Goal: Information Seeking & Learning: Learn about a topic

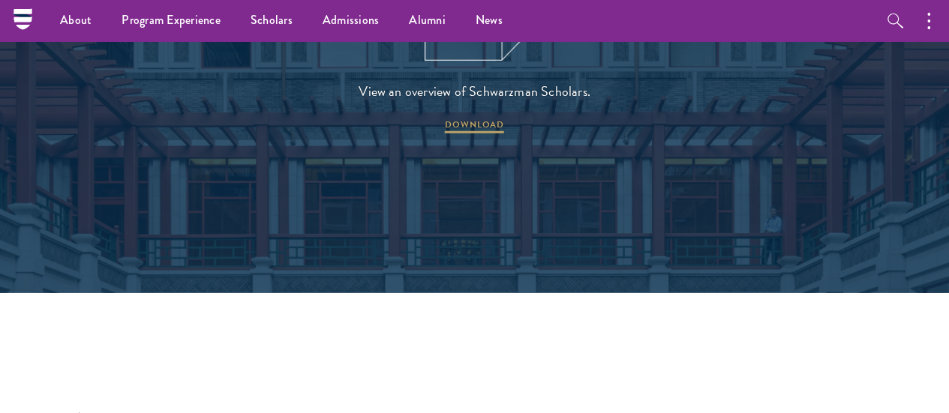
scroll to position [2025, 0]
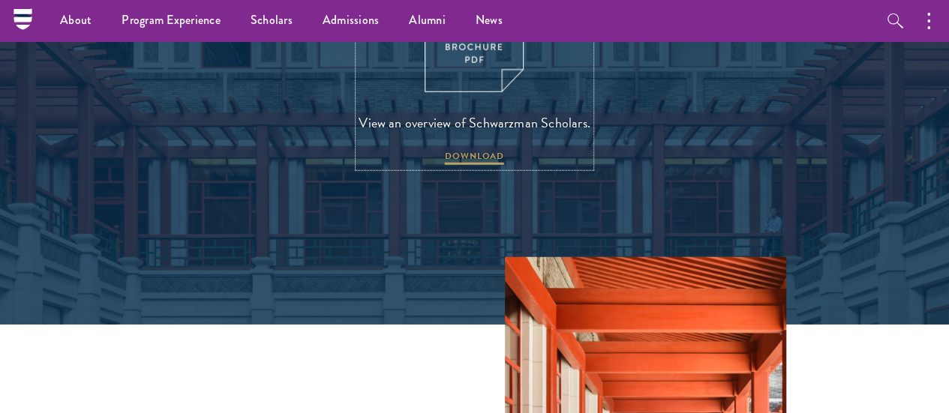
click at [488, 71] on img at bounding box center [473, 28] width 99 height 128
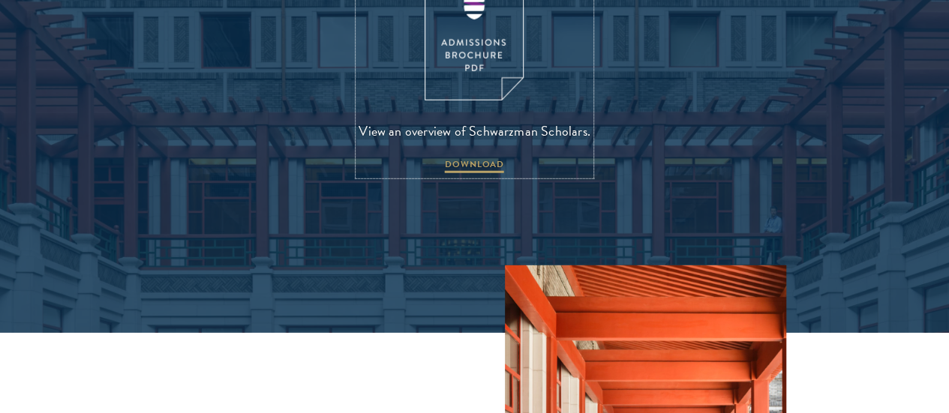
scroll to position [1875, 0]
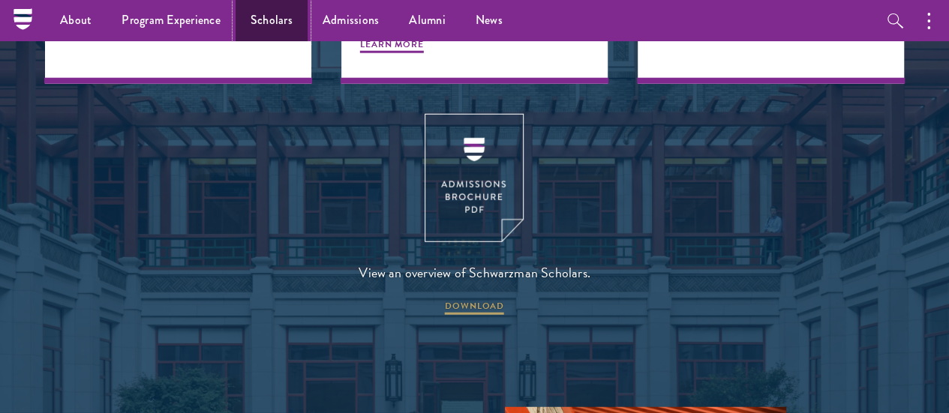
click at [278, 7] on link "Scholars" at bounding box center [271, 20] width 72 height 41
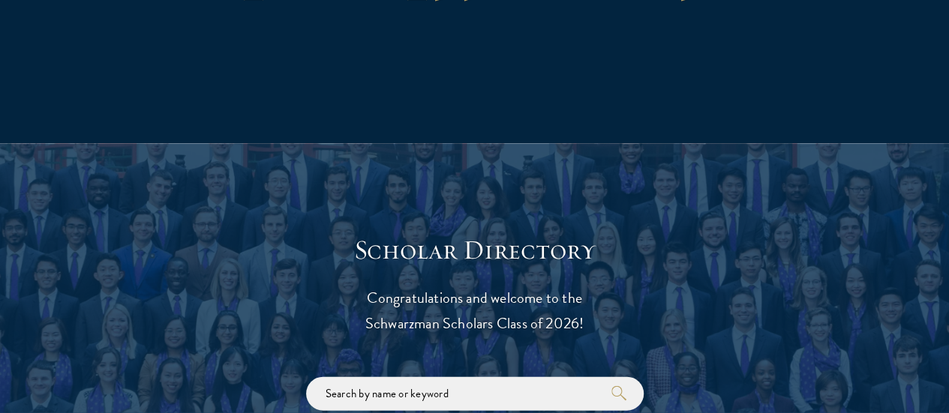
scroll to position [1800, 0]
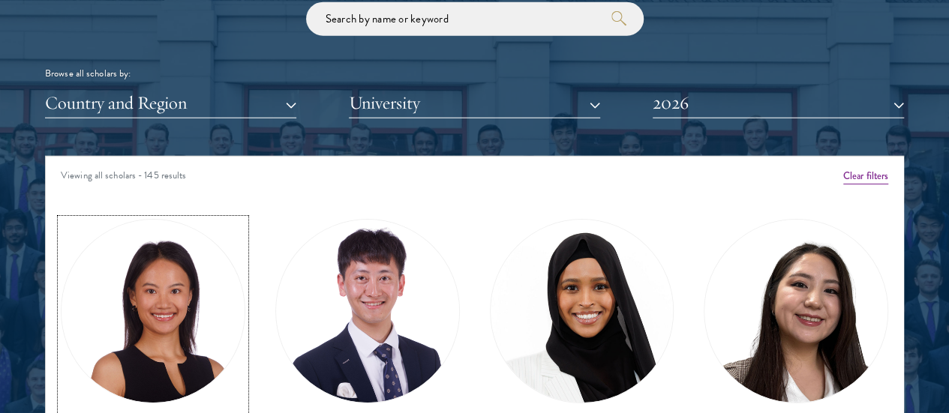
click at [195, 284] on img at bounding box center [152, 311] width 183 height 183
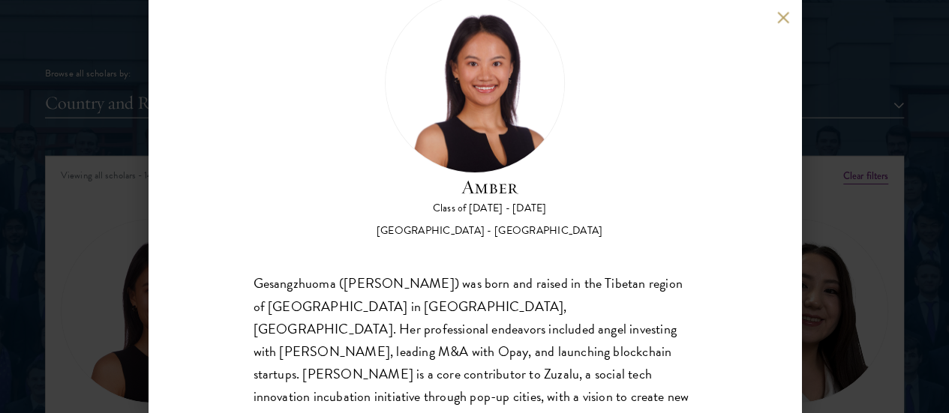
scroll to position [75, 0]
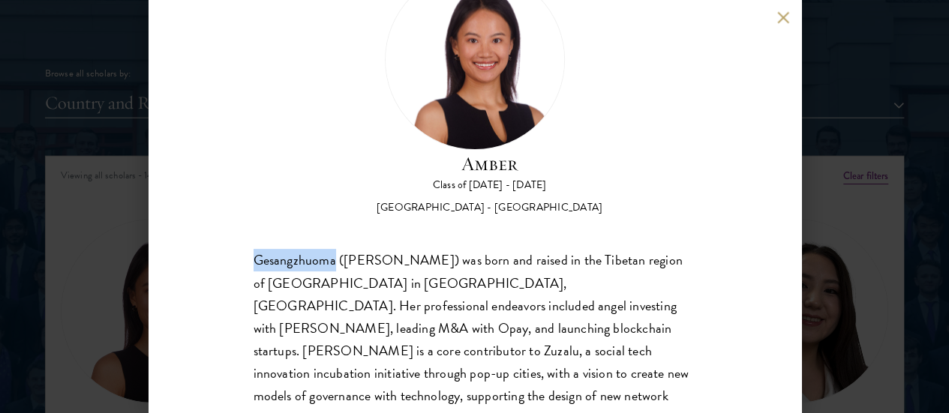
drag, startPoint x: 253, startPoint y: 194, endPoint x: 338, endPoint y: 195, distance: 84.7
click at [338, 250] on div "Gesangzhuoma ([PERSON_NAME]) was born and raised in the Tibetan region of [GEOG…" at bounding box center [474, 396] width 442 height 293
click at [922, 93] on div "Amber Class of [DATE] - [DATE] [GEOGRAPHIC_DATA] - [GEOGRAPHIC_DATA] Gesangzhuo…" at bounding box center [474, 206] width 949 height 413
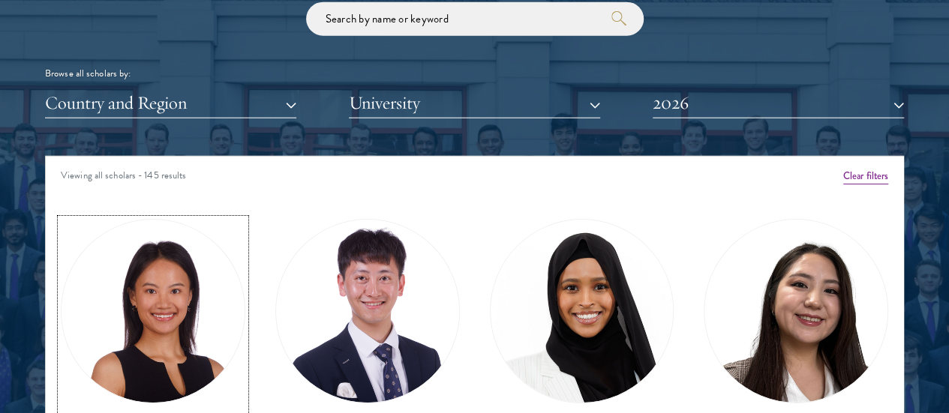
click at [172, 266] on img at bounding box center [152, 311] width 183 height 183
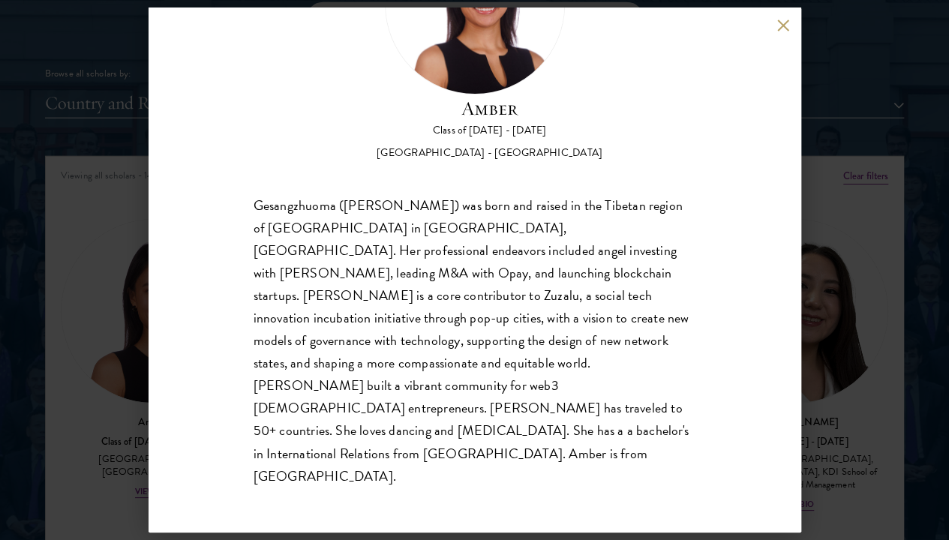
scroll to position [51, 0]
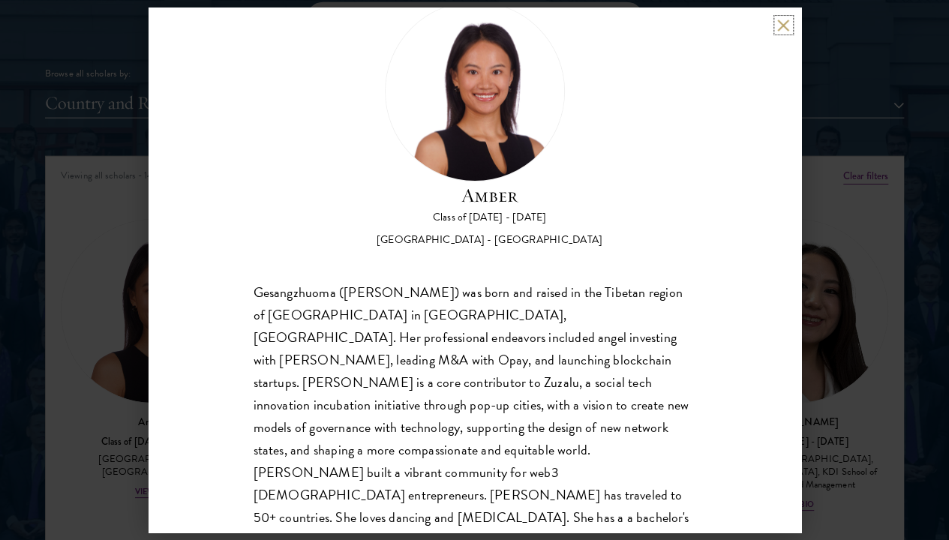
click at [781, 25] on button at bounding box center [783, 25] width 13 height 13
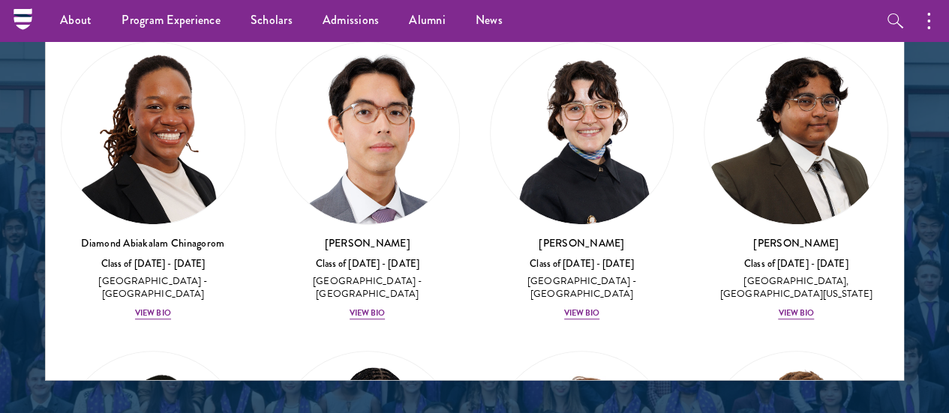
scroll to position [300, 0]
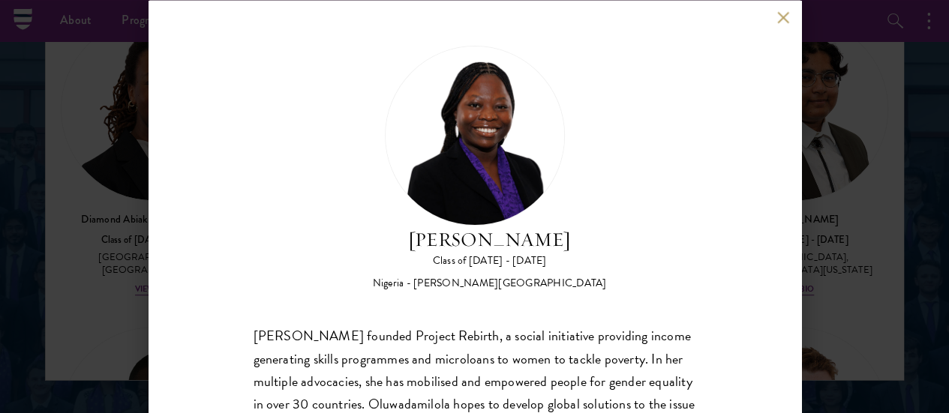
click at [781, 23] on button at bounding box center [783, 17] width 13 height 13
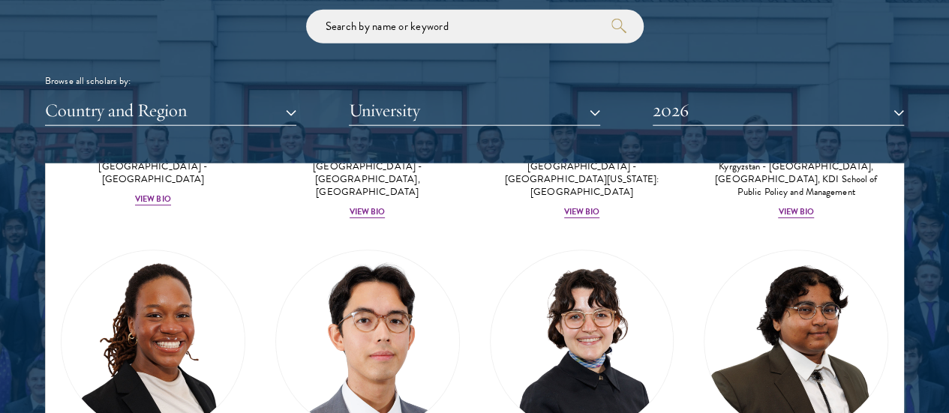
scroll to position [1872, 0]
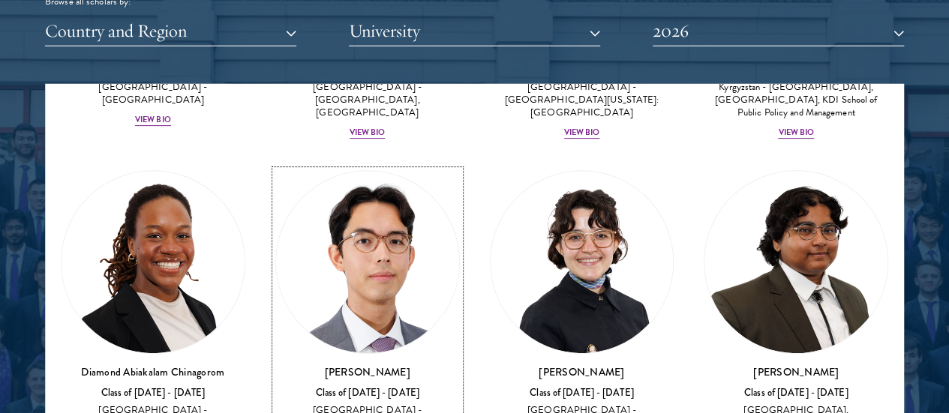
click at [276, 208] on img at bounding box center [367, 262] width 183 height 183
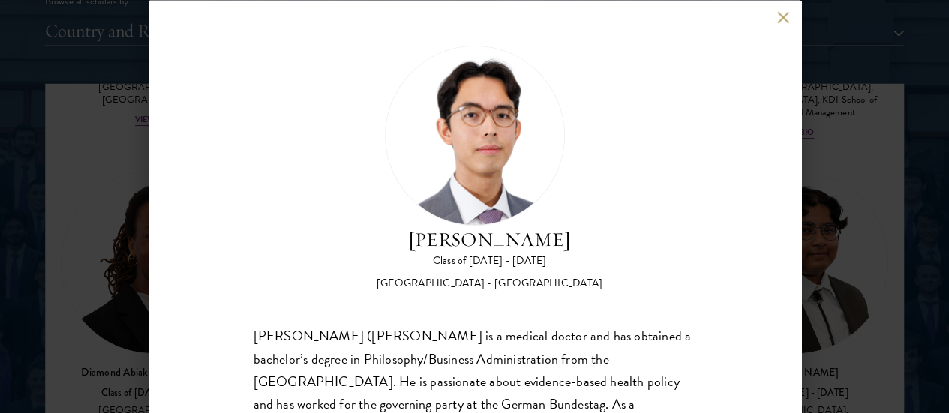
click at [774, 19] on div "[PERSON_NAME] Class of [DATE] - [DATE] [GEOGRAPHIC_DATA] - [GEOGRAPHIC_DATA] [P…" at bounding box center [474, 206] width 652 height 413
click at [784, 16] on button at bounding box center [783, 17] width 13 height 13
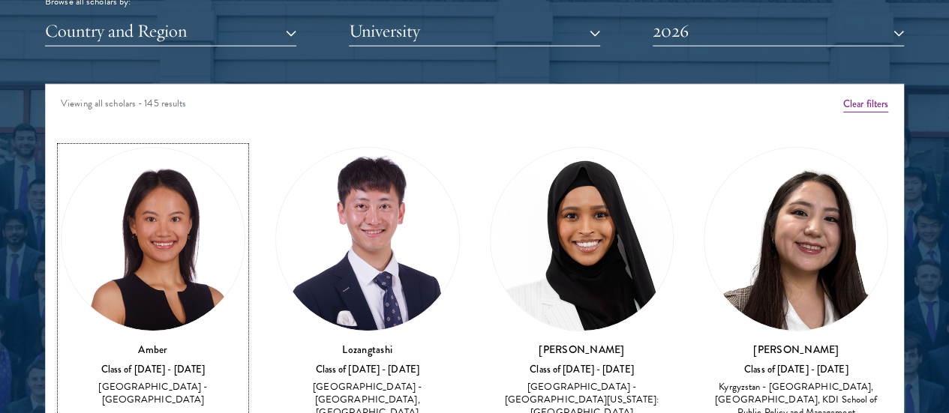
click at [136, 175] on img at bounding box center [152, 239] width 183 height 183
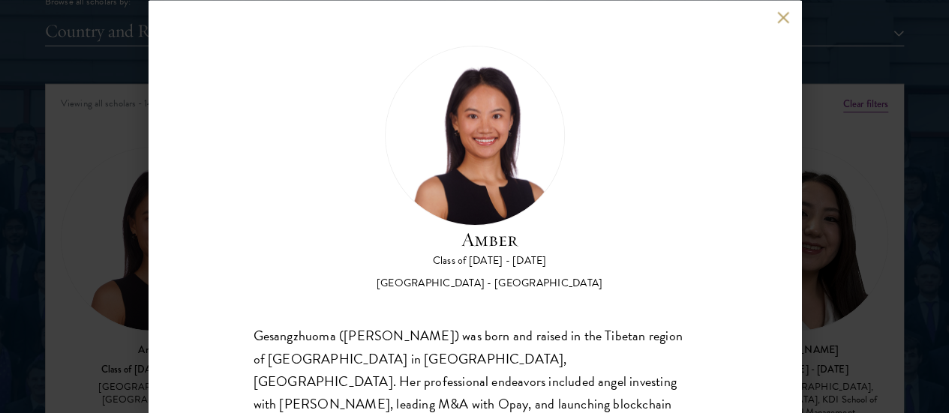
click at [782, 22] on button at bounding box center [783, 17] width 13 height 13
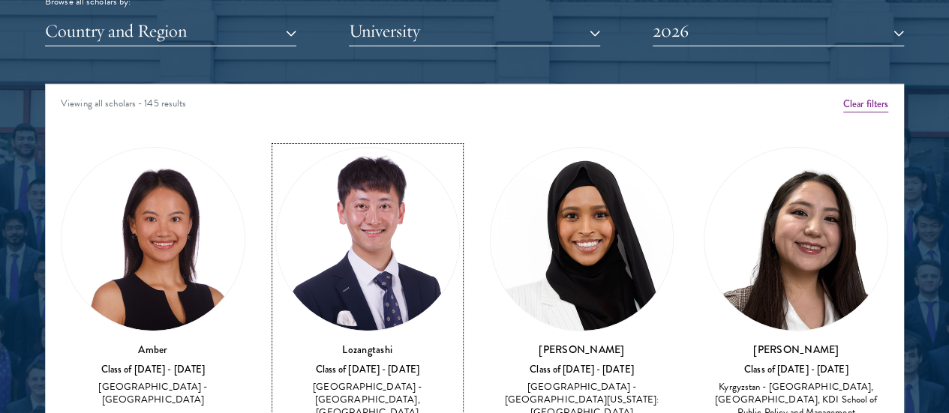
click at [343, 172] on img at bounding box center [367, 239] width 183 height 183
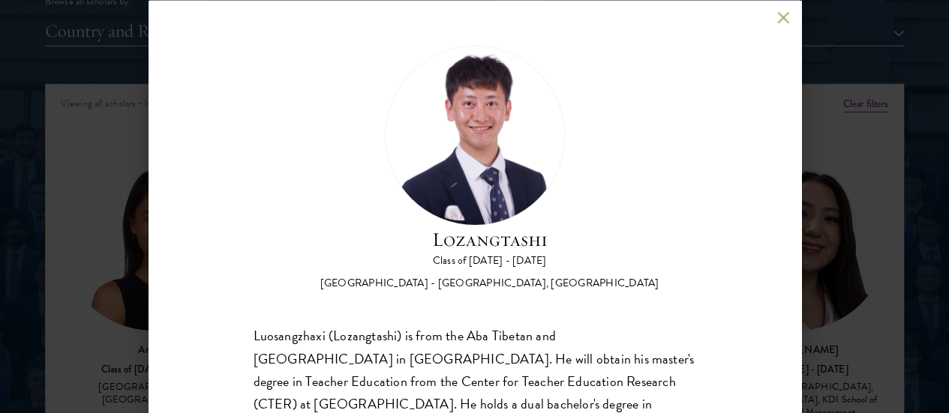
click at [778, 20] on button at bounding box center [783, 17] width 13 height 13
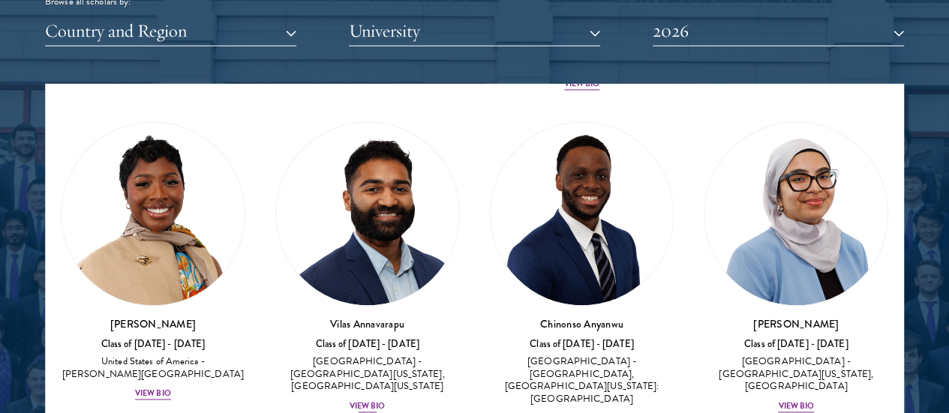
scroll to position [1125, 0]
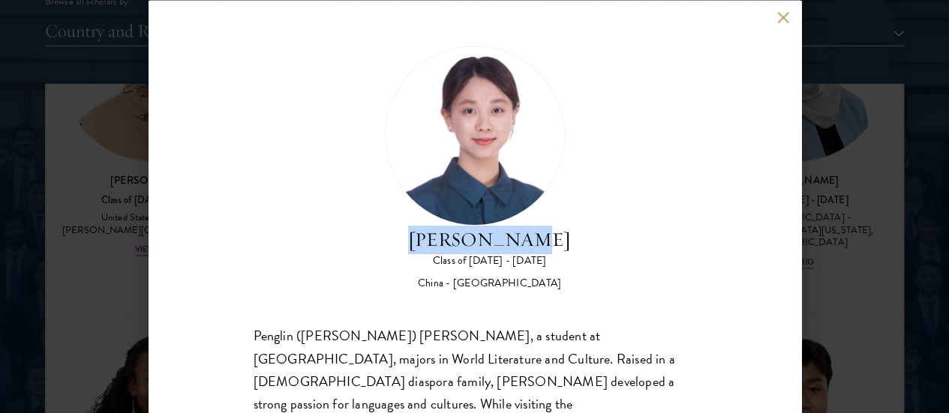
drag, startPoint x: 469, startPoint y: 112, endPoint x: 645, endPoint y: 112, distance: 175.5
click at [645, 112] on div "[PERSON_NAME] Class of [DATE] - [DATE] [GEOGRAPHIC_DATA] - [GEOGRAPHIC_DATA]" at bounding box center [474, 168] width 442 height 246
copy h2 "[PERSON_NAME]"
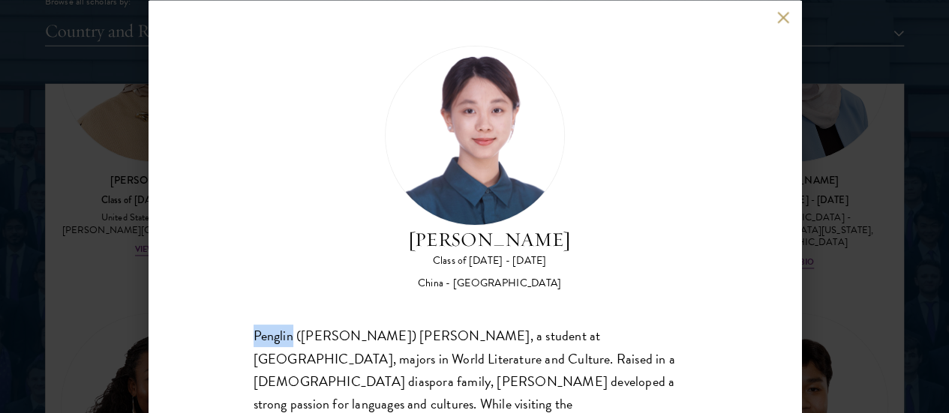
drag, startPoint x: 252, startPoint y: 270, endPoint x: 293, endPoint y: 273, distance: 41.3
click at [293, 273] on div "[PERSON_NAME] Class of [DATE] - [DATE] [GEOGRAPHIC_DATA] - [GEOGRAPHIC_DATA] Pe…" at bounding box center [474, 206] width 652 height 413
copy div "Penglin"
drag, startPoint x: 540, startPoint y: 115, endPoint x: 600, endPoint y: 114, distance: 60.0
click at [600, 114] on div "[PERSON_NAME] Class of [DATE] - [DATE] [GEOGRAPHIC_DATA] - [GEOGRAPHIC_DATA]" at bounding box center [474, 168] width 442 height 246
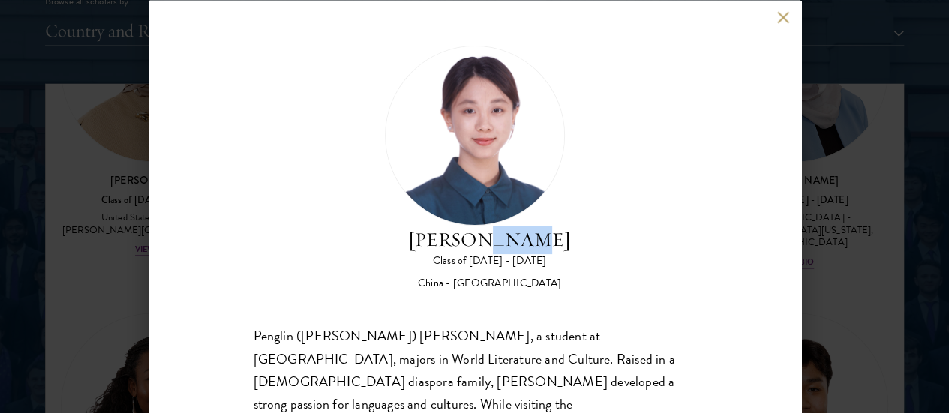
copy h2 "[PERSON_NAME]"
